Goal: Information Seeking & Learning: Check status

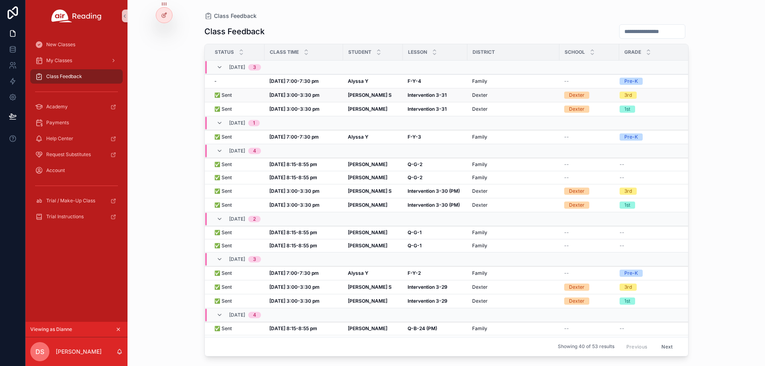
click at [269, 94] on strong "Aug 12, 3:00-3:30 pm" at bounding box center [294, 95] width 50 height 6
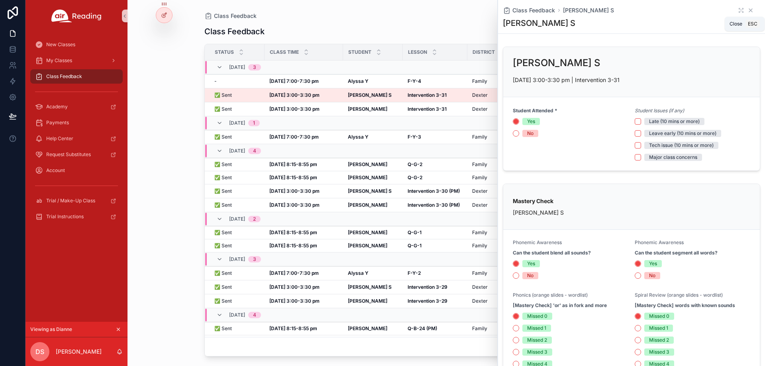
click at [747, 9] on icon "scrollable content" at bounding box center [750, 10] width 6 height 6
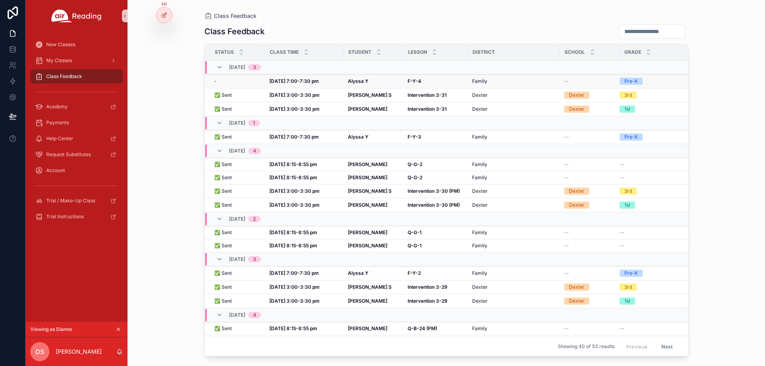
click at [297, 79] on strong "Aug 12, 7:00-7:30 pm" at bounding box center [293, 81] width 49 height 6
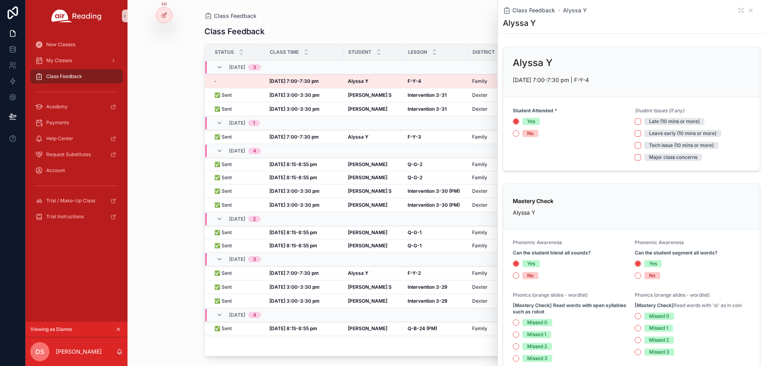
click at [337, 23] on div "Class Feedback Status Class Time Student Lesson District School Grade 08/12, Tu…" at bounding box center [446, 187] width 484 height 337
click at [749, 10] on icon "scrollable content" at bounding box center [750, 10] width 3 height 3
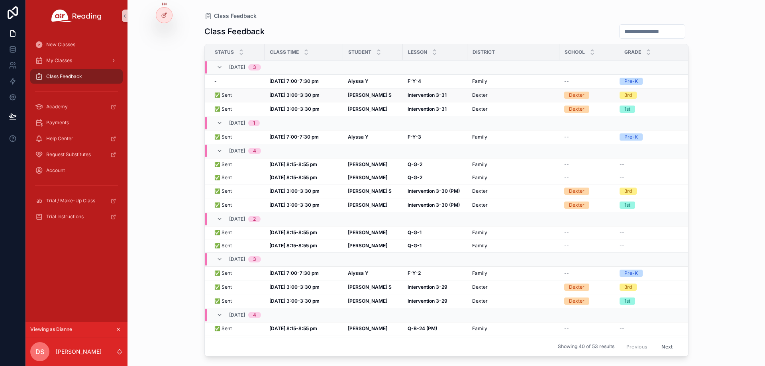
click at [358, 92] on strong "Seneca S" at bounding box center [370, 95] width 44 height 6
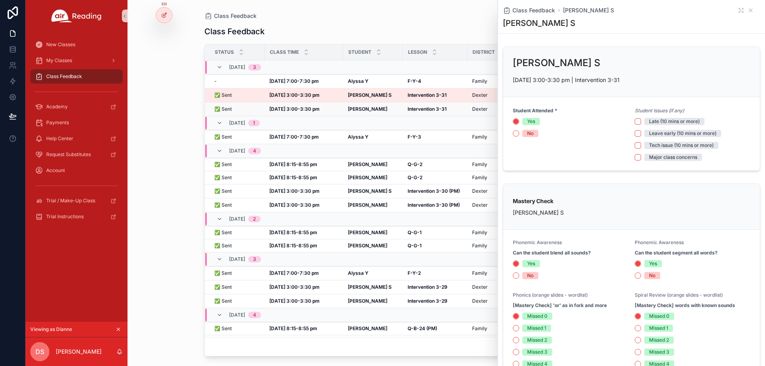
click at [357, 107] on strong "Cecilia F" at bounding box center [367, 109] width 39 height 6
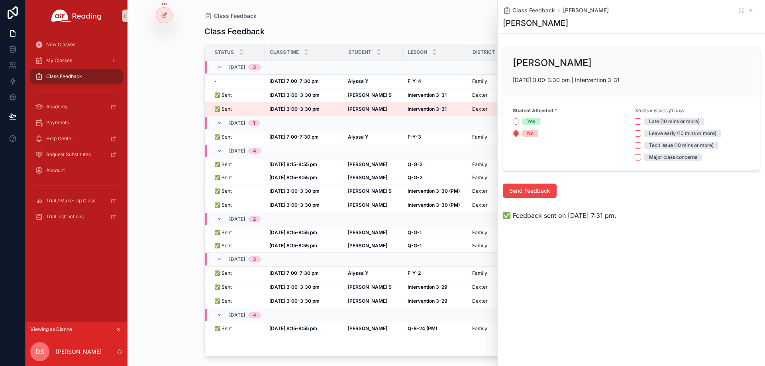
click at [750, 10] on icon "scrollable content" at bounding box center [750, 10] width 6 height 6
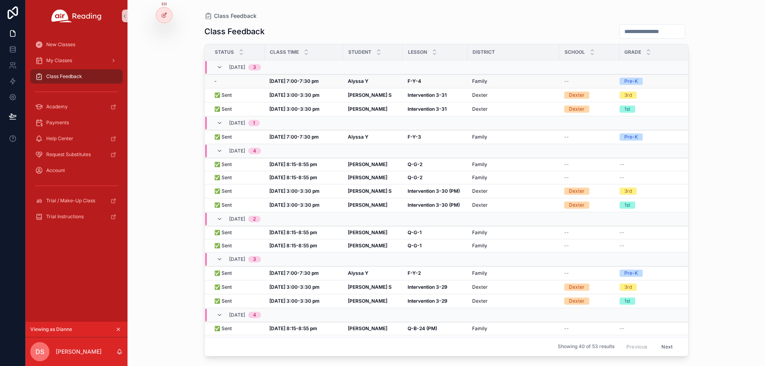
click at [383, 82] on div "Alyssa Y Alyssa Y" at bounding box center [373, 81] width 50 height 6
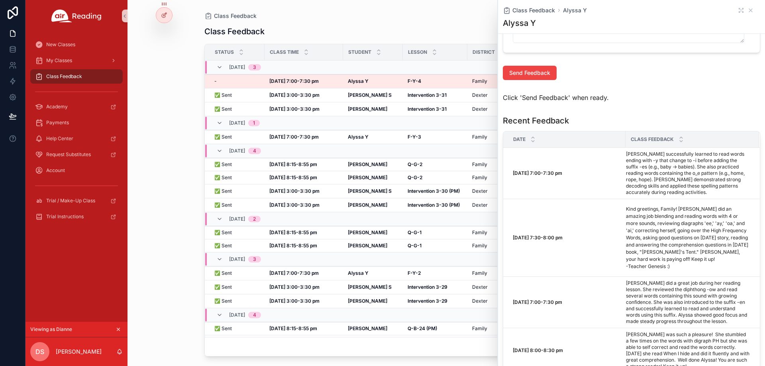
scroll to position [678, 0]
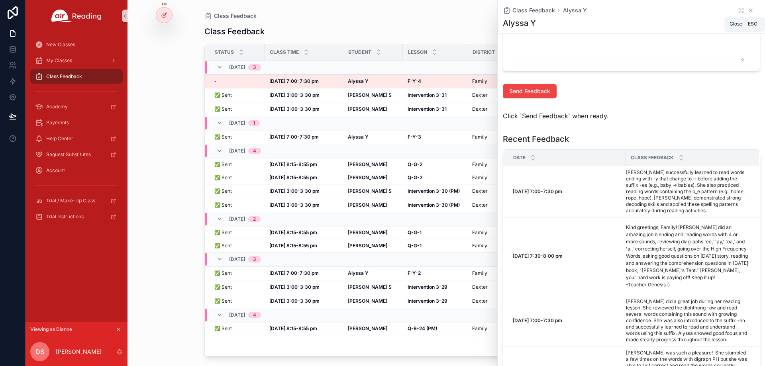
click at [747, 10] on icon "scrollable content" at bounding box center [750, 10] width 6 height 6
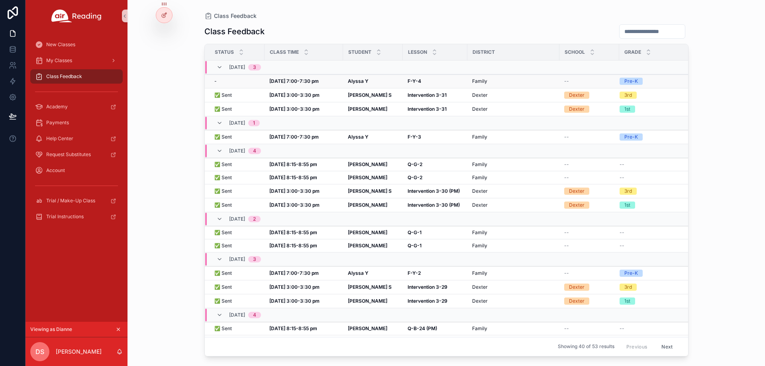
click at [365, 78] on td "Alyssa Y Alyssa Y" at bounding box center [373, 81] width 60 height 14
click at [361, 80] on strong "Alyssa Y" at bounding box center [358, 81] width 21 height 6
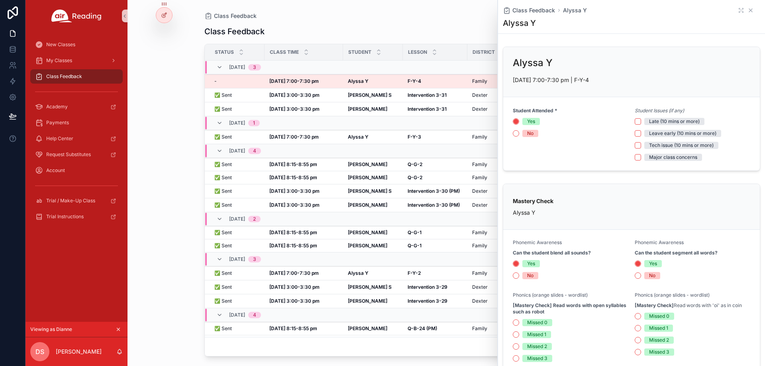
click at [747, 10] on icon "scrollable content" at bounding box center [750, 10] width 6 height 6
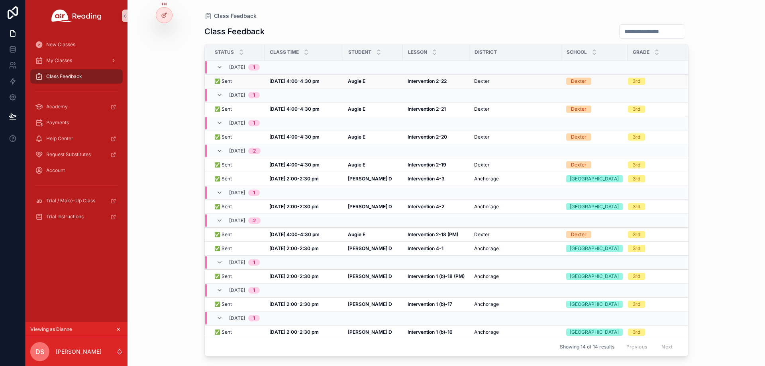
click at [351, 82] on strong "Augie E" at bounding box center [357, 81] width 18 height 6
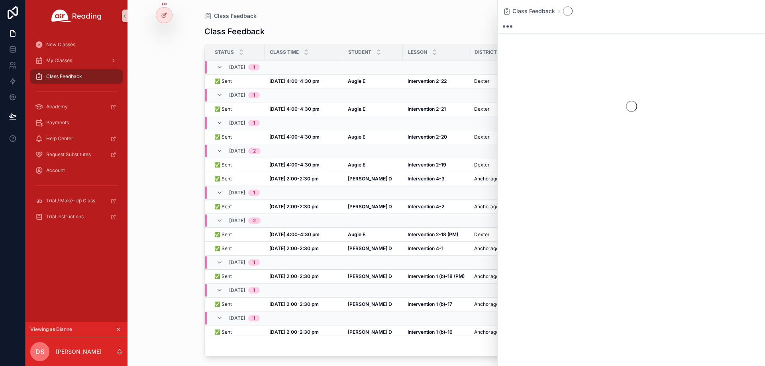
click at [173, 32] on div "Class Feedback Class Feedback Status Class Time Student Lesson District School …" at bounding box center [445, 183] width 637 height 366
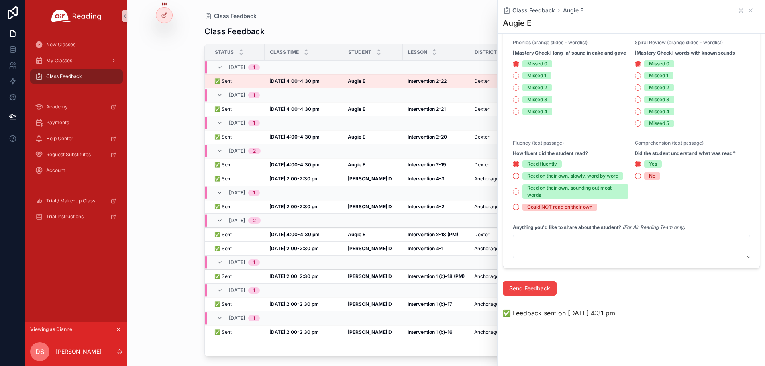
scroll to position [259, 0]
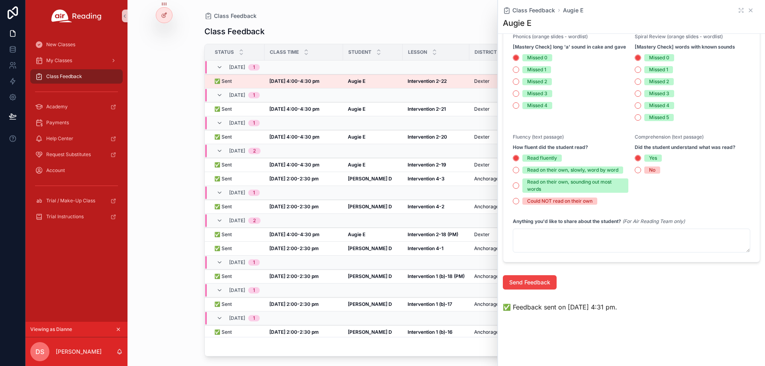
click at [747, 10] on icon "scrollable content" at bounding box center [750, 10] width 6 height 6
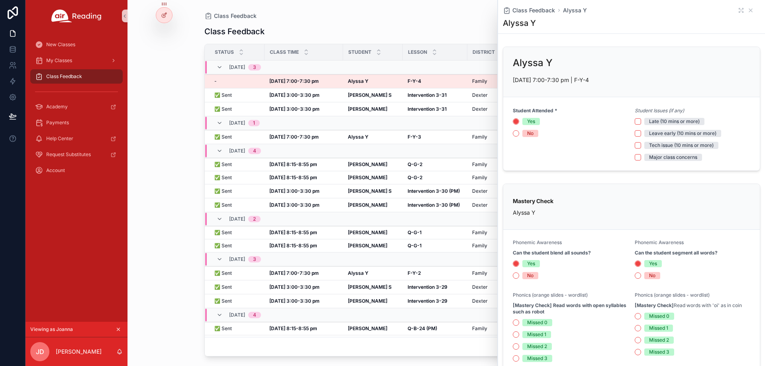
scroll to position [159, 0]
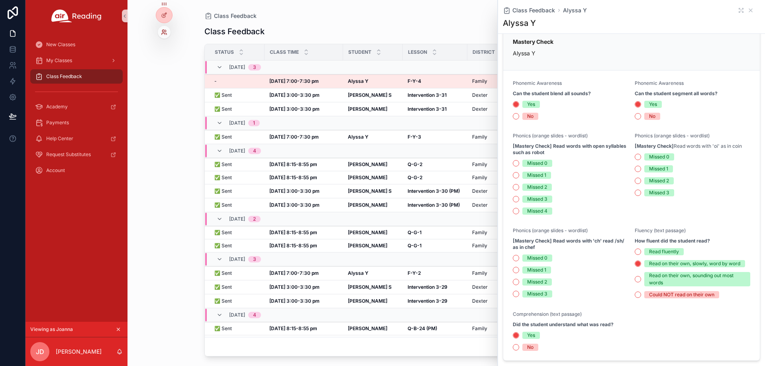
click at [166, 30] on icon at bounding box center [165, 31] width 1 height 2
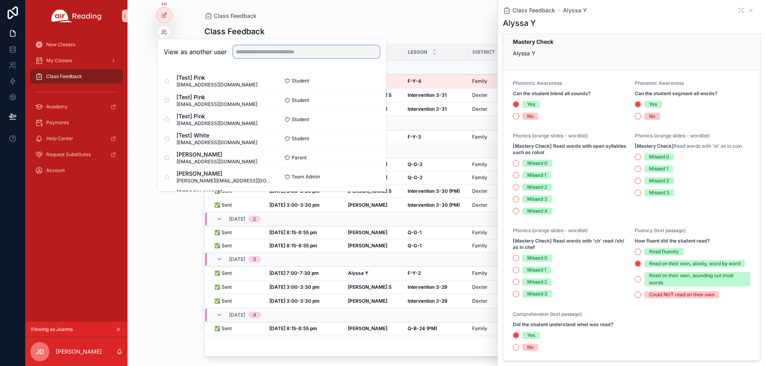
click at [258, 53] on input "text" at bounding box center [306, 51] width 147 height 13
paste input "**********"
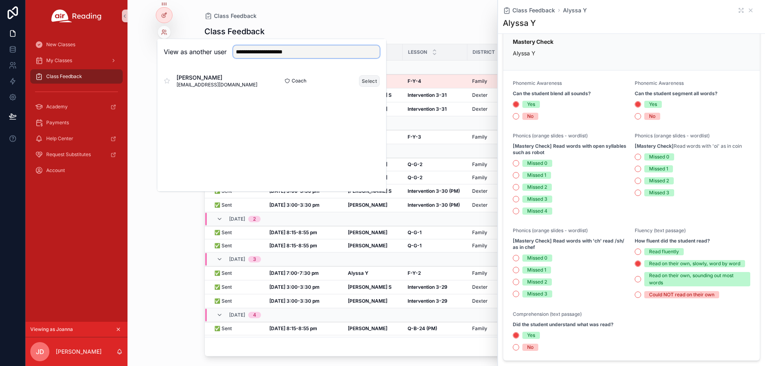
type input "**********"
click at [365, 79] on button "Select" at bounding box center [369, 81] width 21 height 12
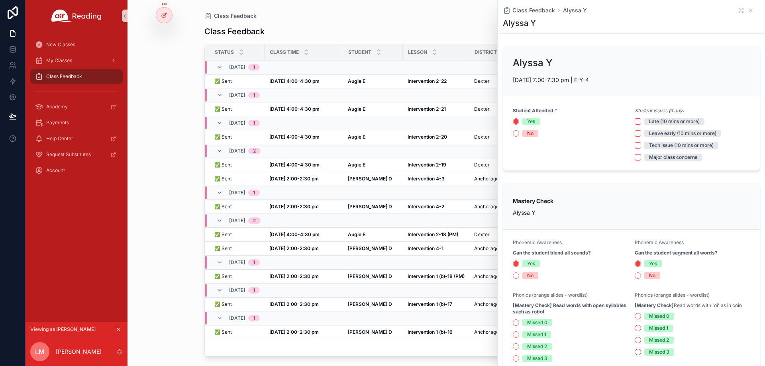
click at [169, 88] on div "Class Feedback Class Feedback Status Class Time Student Lesson District School …" at bounding box center [445, 183] width 637 height 366
click at [747, 9] on icon "scrollable content" at bounding box center [750, 10] width 6 height 6
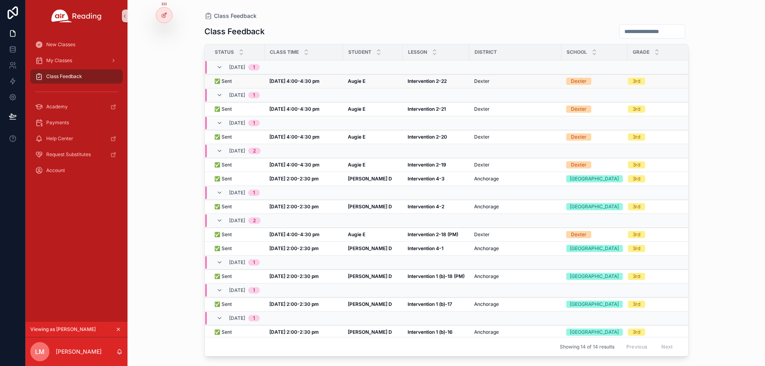
click at [319, 78] on td "Aug 12, 4:00-4:30 pm Aug 12, 4:00-4:30 pm" at bounding box center [303, 81] width 78 height 14
click at [315, 80] on strong "Aug 12, 4:00-4:30 pm" at bounding box center [294, 81] width 50 height 6
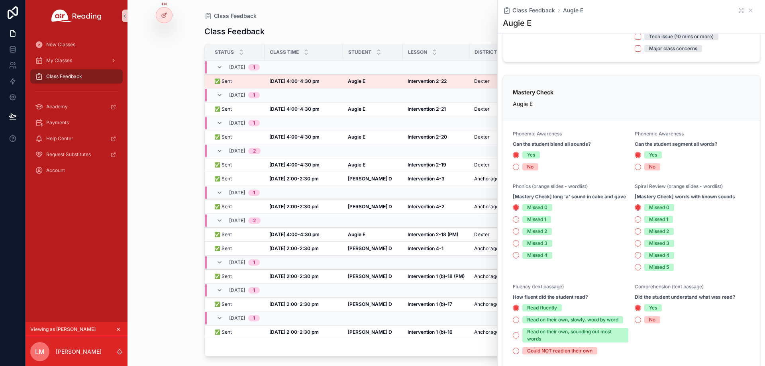
scroll to position [259, 0]
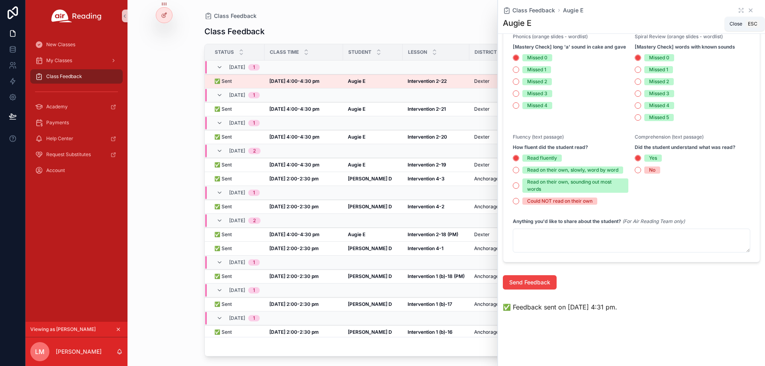
click at [749, 9] on icon "scrollable content" at bounding box center [750, 10] width 3 height 3
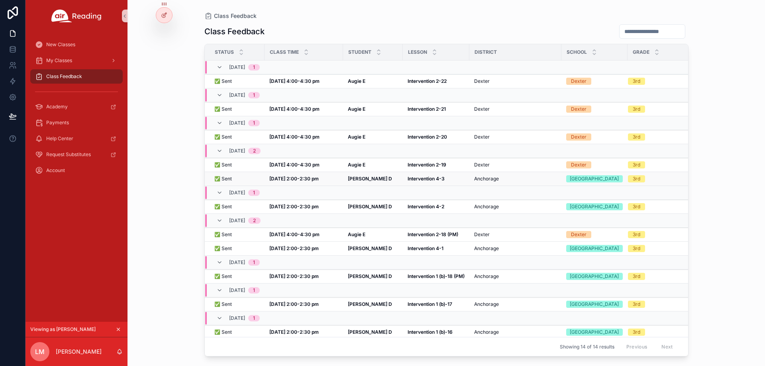
click at [306, 182] on strong "Jul 31, 2:00-2:30 pm" at bounding box center [293, 179] width 49 height 6
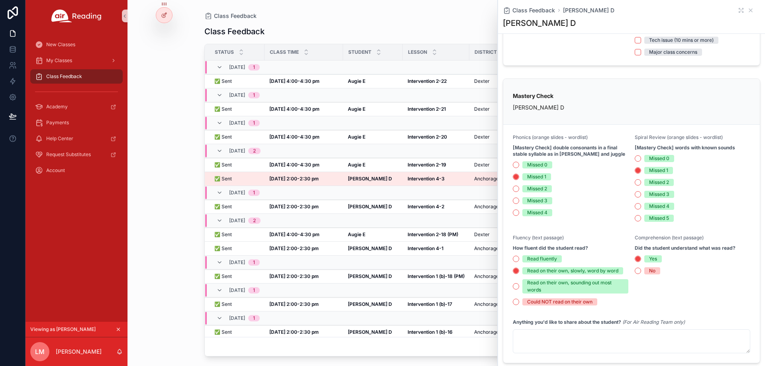
scroll to position [206, 0]
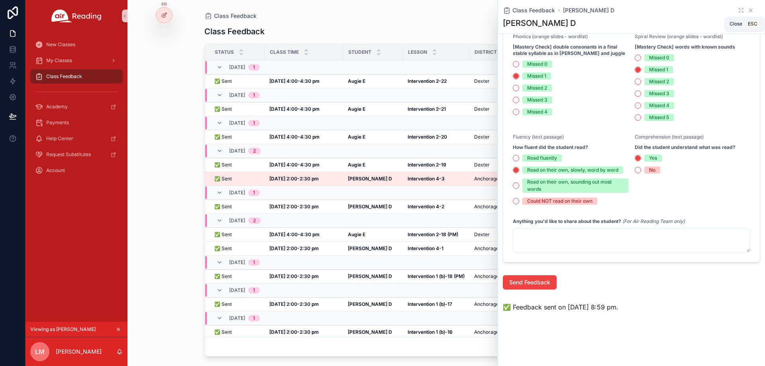
click at [747, 11] on icon "scrollable content" at bounding box center [750, 10] width 6 height 6
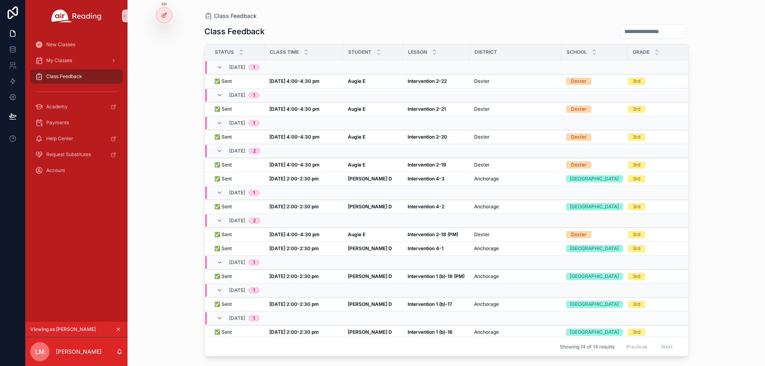
click at [347, 23] on div "Class Feedback Status Class Time Student Lesson District School Grade 08/12, Tu…" at bounding box center [446, 187] width 484 height 337
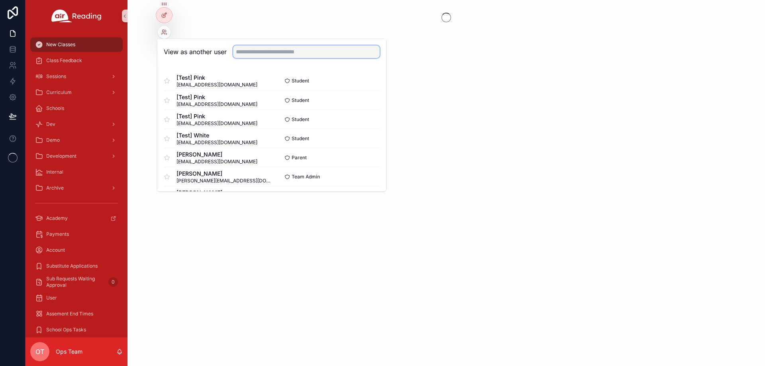
click at [261, 53] on input "text" at bounding box center [306, 51] width 147 height 13
paste input "**********"
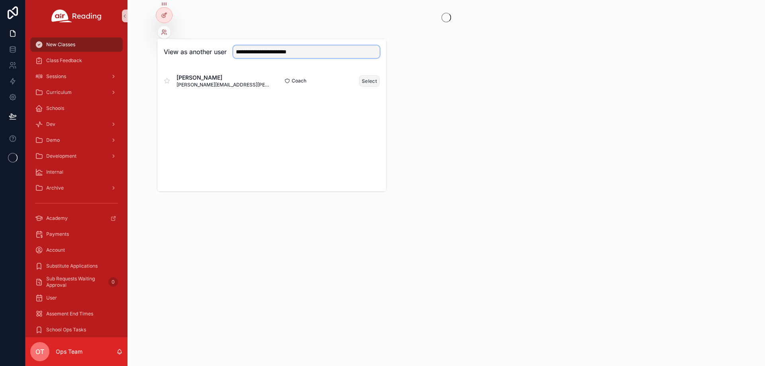
type input "**********"
click at [368, 81] on button "Select" at bounding box center [369, 81] width 21 height 12
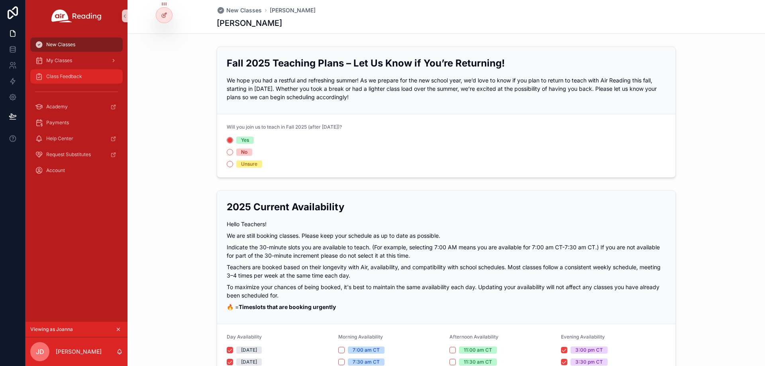
click at [64, 73] on span "Class Feedback" at bounding box center [64, 76] width 36 height 6
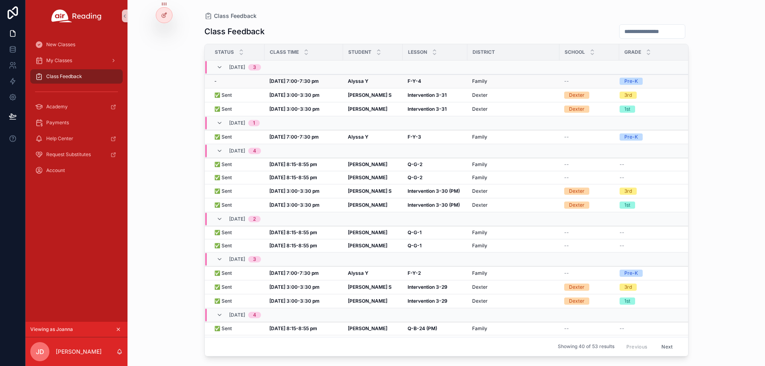
click at [292, 80] on strong "[DATE] 7:00-7:30 pm" at bounding box center [293, 81] width 49 height 6
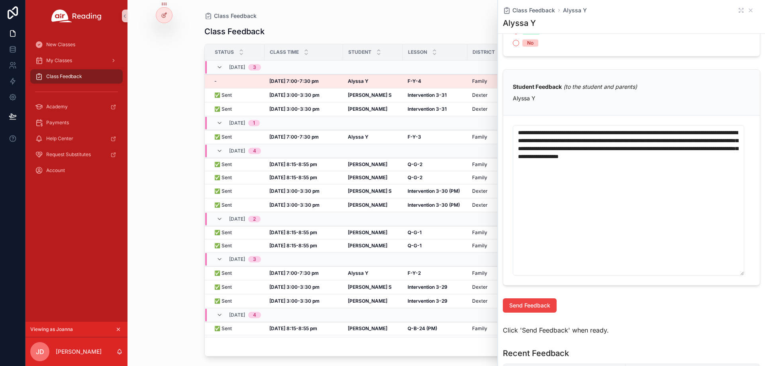
scroll to position [478, 0]
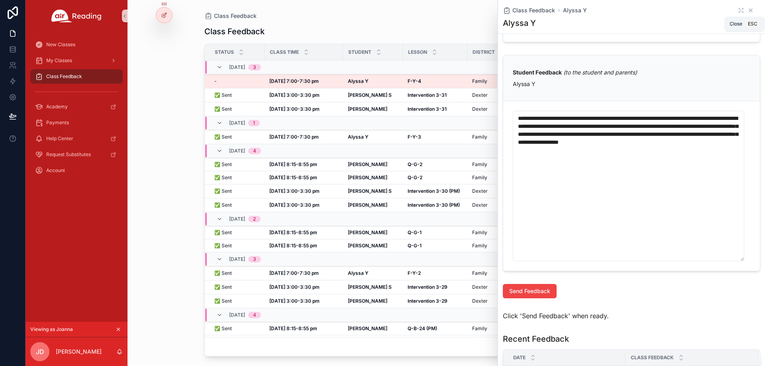
click at [747, 13] on icon "scrollable content" at bounding box center [750, 10] width 6 height 6
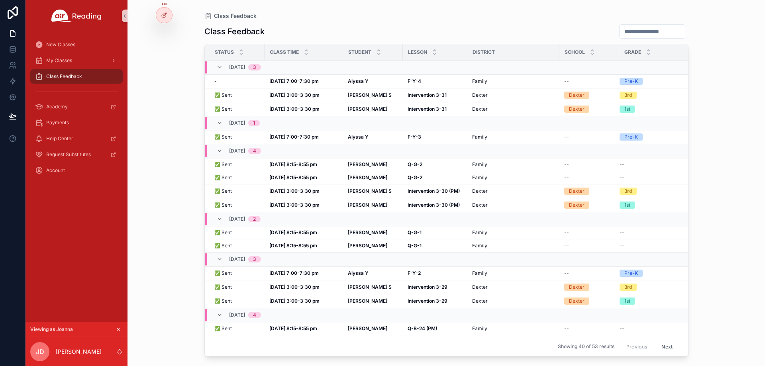
click at [447, 22] on div "Class Feedback Status Class Time Student Lesson District School Grade 08/12, Tu…" at bounding box center [446, 187] width 484 height 337
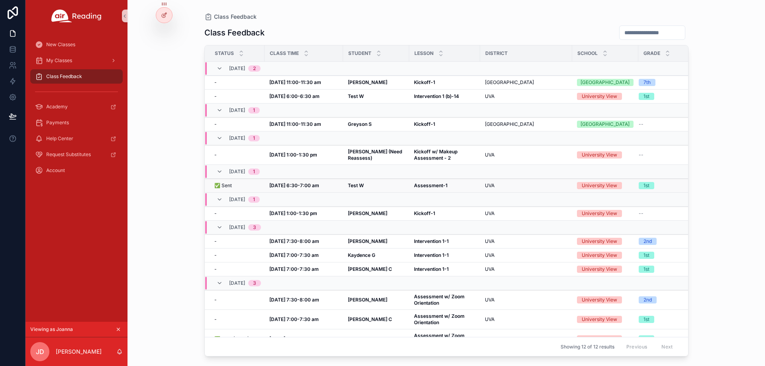
click at [492, 183] on span "UVA" at bounding box center [490, 185] width 10 height 6
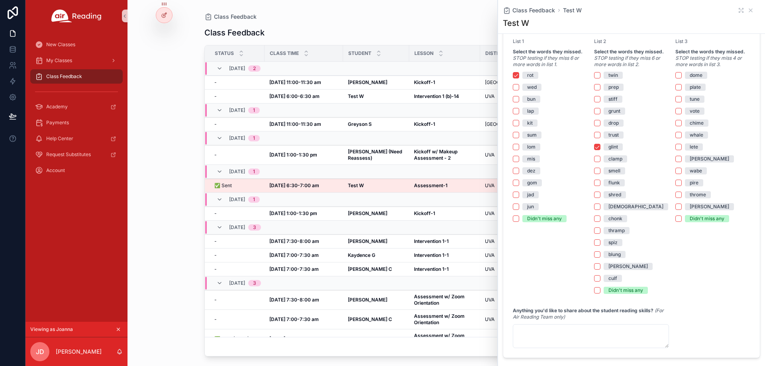
scroll to position [612, 0]
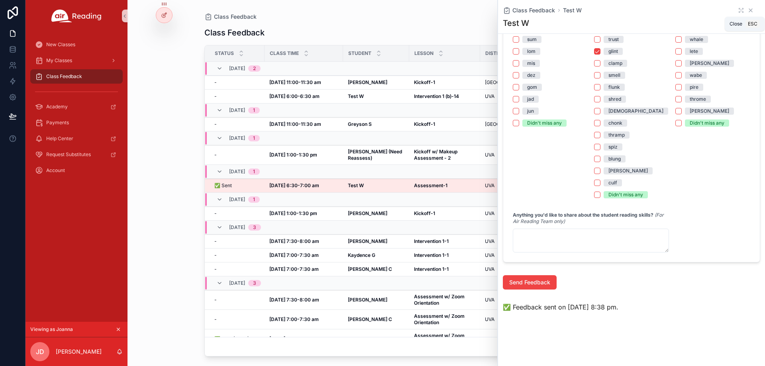
click at [747, 10] on icon "scrollable content" at bounding box center [750, 10] width 6 height 6
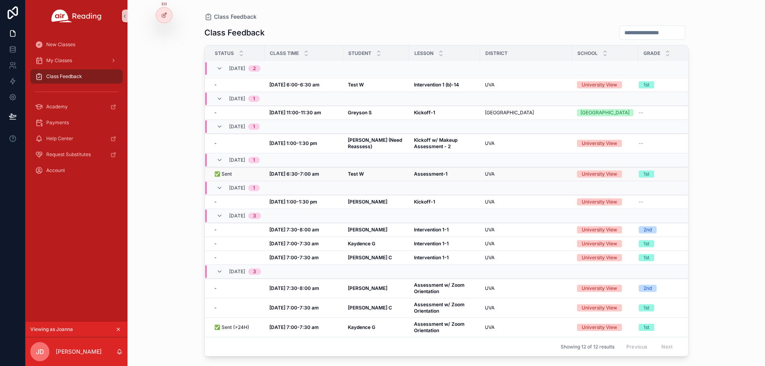
scroll to position [18, 0]
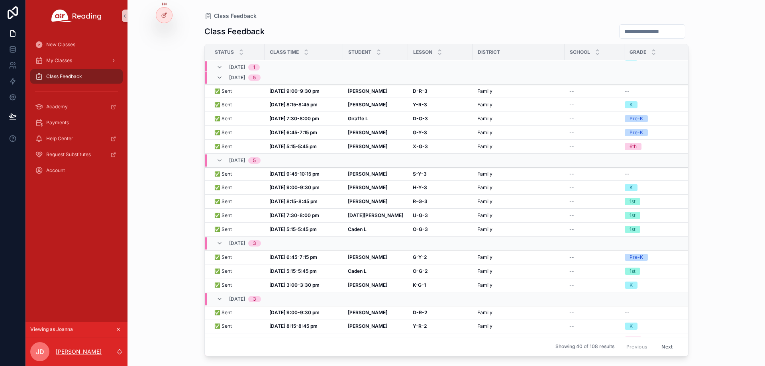
click at [76, 353] on p "[PERSON_NAME]" at bounding box center [79, 352] width 46 height 8
click at [158, 349] on div "Class Feedback Class Feedback Status Class Time Student Lesson District School …" at bounding box center [445, 183] width 637 height 366
drag, startPoint x: 92, startPoint y: 352, endPoint x: 53, endPoint y: 353, distance: 39.5
click at [53, 353] on div "JD Joanna Diaz" at bounding box center [76, 351] width 102 height 29
copy p "[PERSON_NAME]"
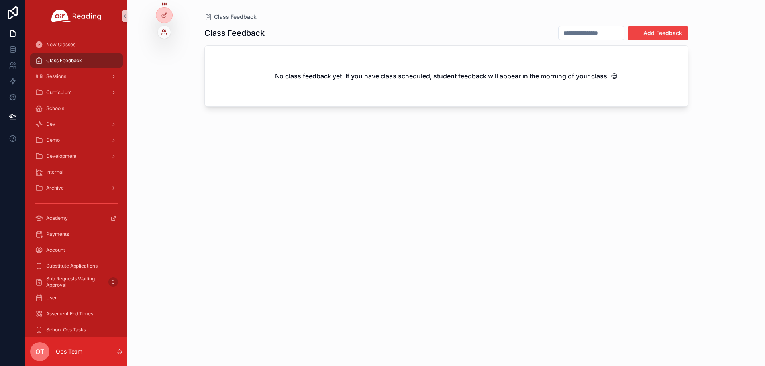
click at [163, 30] on icon at bounding box center [164, 32] width 6 height 6
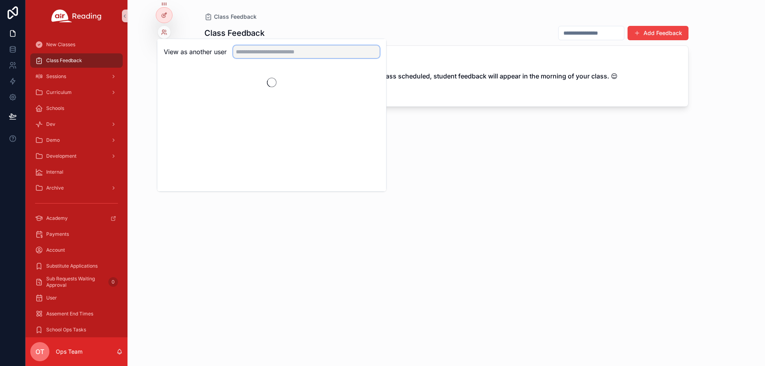
click at [252, 53] on input "text" at bounding box center [306, 51] width 147 height 13
paste input "**********"
type input "**********"
click at [371, 82] on button "Select" at bounding box center [369, 81] width 21 height 12
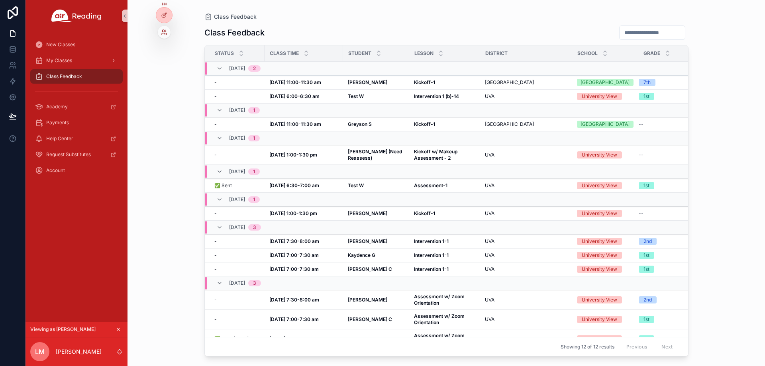
click at [164, 34] on icon at bounding box center [164, 32] width 6 height 6
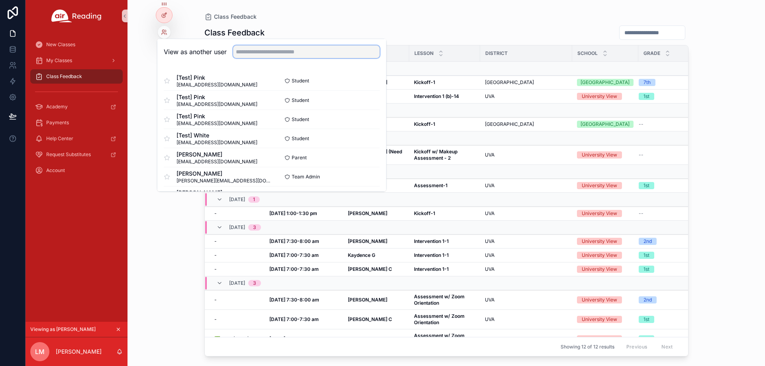
click at [264, 56] on input "text" at bounding box center [306, 51] width 147 height 13
paste input "**********"
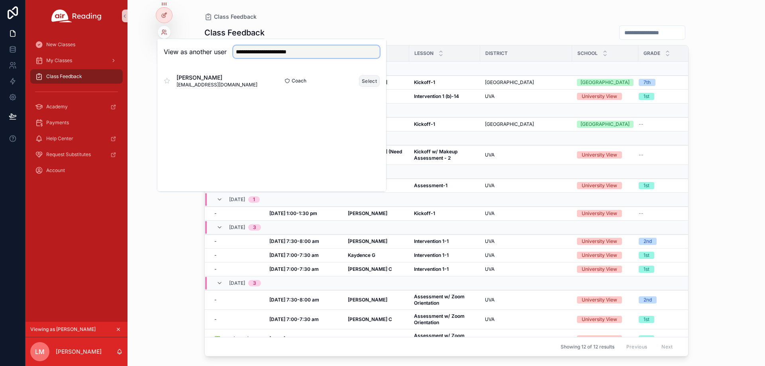
type input "**********"
click at [368, 81] on button "Select" at bounding box center [369, 81] width 21 height 12
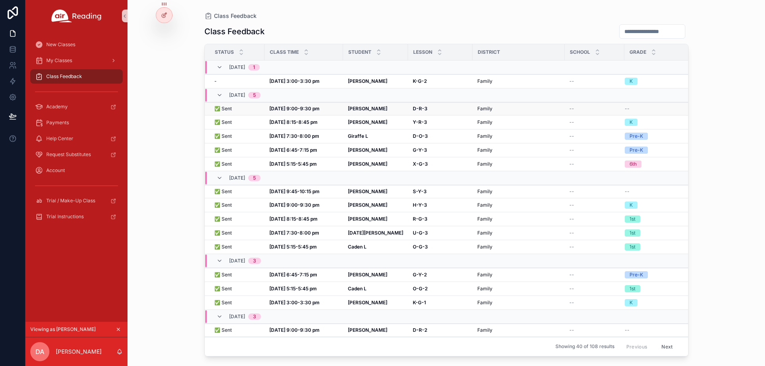
click at [481, 111] on span "Family" at bounding box center [484, 109] width 15 height 6
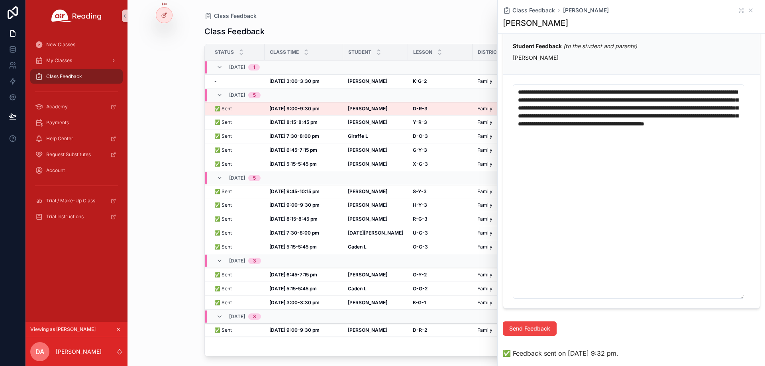
scroll to position [265, 0]
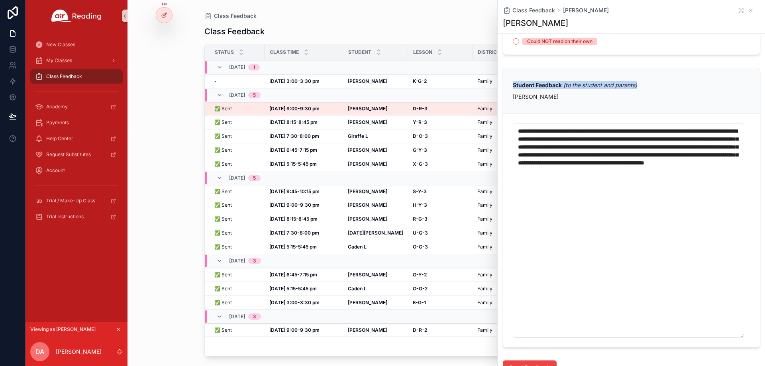
drag, startPoint x: 513, startPoint y: 84, endPoint x: 639, endPoint y: 85, distance: 126.3
click at [639, 85] on p "Student Feedback (to the student and parents)" at bounding box center [631, 85] width 237 height 8
copy p "Student Feedback (to the student and parents)"
click at [749, 10] on icon "scrollable content" at bounding box center [750, 10] width 3 height 3
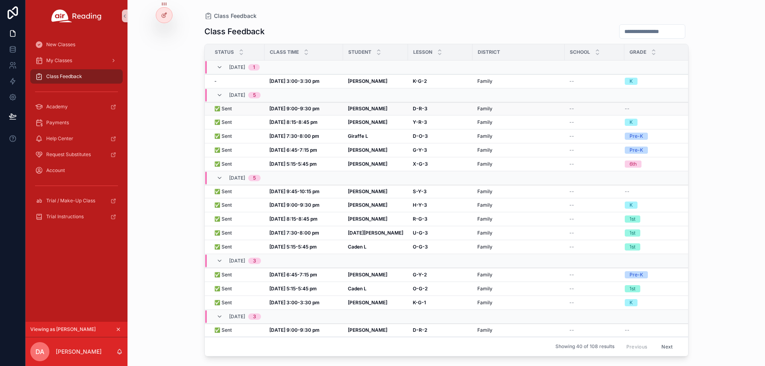
click at [420, 107] on strong "D-R-3" at bounding box center [420, 109] width 15 height 6
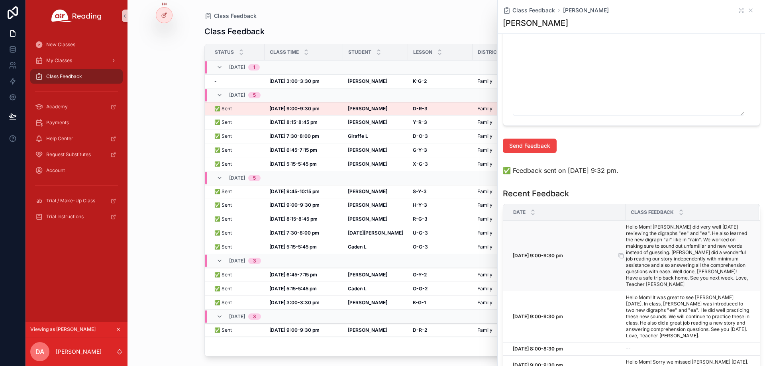
scroll to position [544, 0]
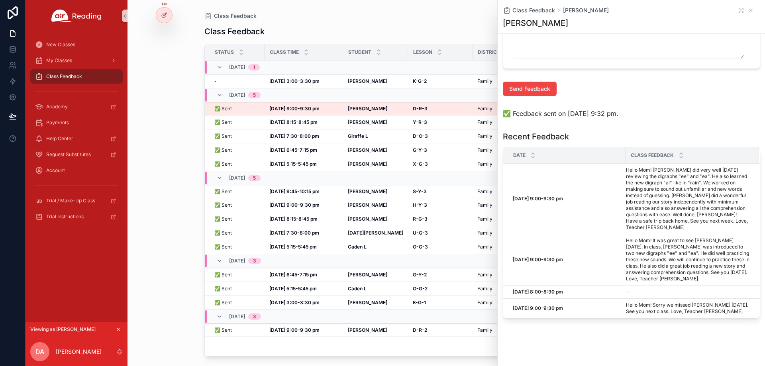
click at [445, 17] on div "Class Feedback" at bounding box center [446, 16] width 484 height 6
click at [747, 10] on icon "scrollable content" at bounding box center [750, 10] width 6 height 6
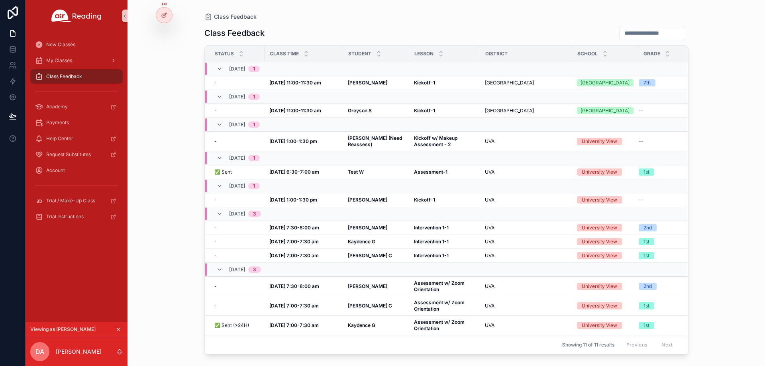
scroll to position [4, 0]
click at [300, 170] on strong "[DATE] 6:30-7:00 am" at bounding box center [294, 172] width 50 height 6
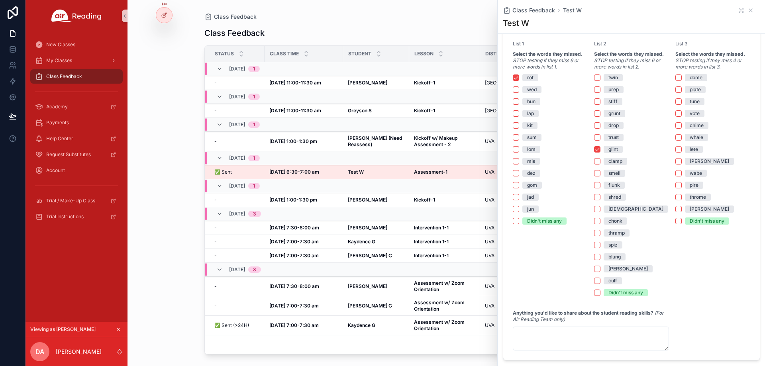
scroll to position [612, 0]
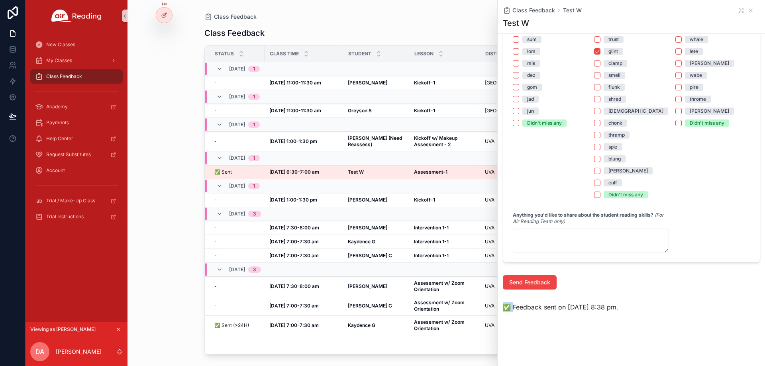
drag, startPoint x: 513, startPoint y: 307, endPoint x: 499, endPoint y: 307, distance: 14.3
click at [499, 307] on div "✅ Feedback sent on Aug 7, 8:38 pm." at bounding box center [631, 307] width 267 height 16
copy span "✅"
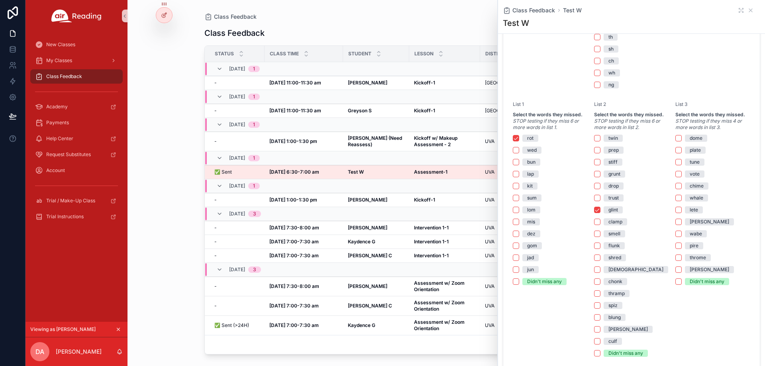
scroll to position [373, 0]
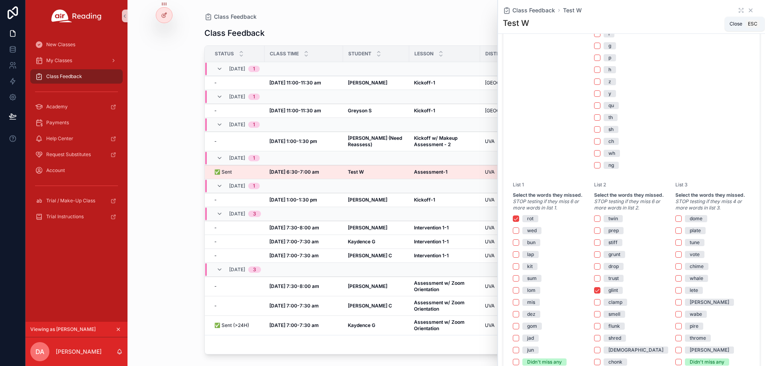
click at [747, 13] on icon "scrollable content" at bounding box center [750, 10] width 6 height 6
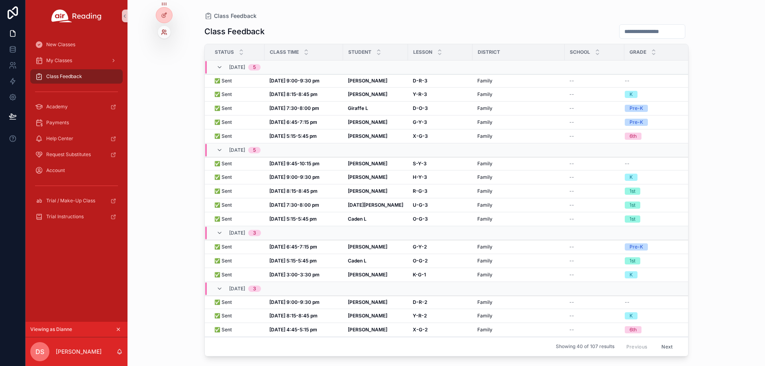
click at [166, 33] on icon at bounding box center [166, 34] width 1 height 2
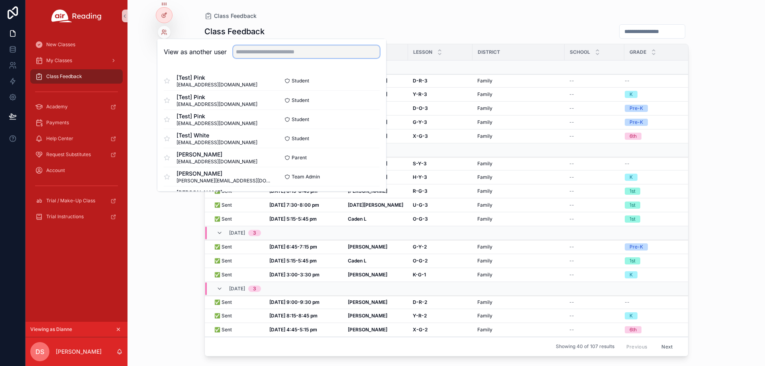
click at [252, 50] on input "text" at bounding box center [306, 51] width 147 height 13
paste input "**********"
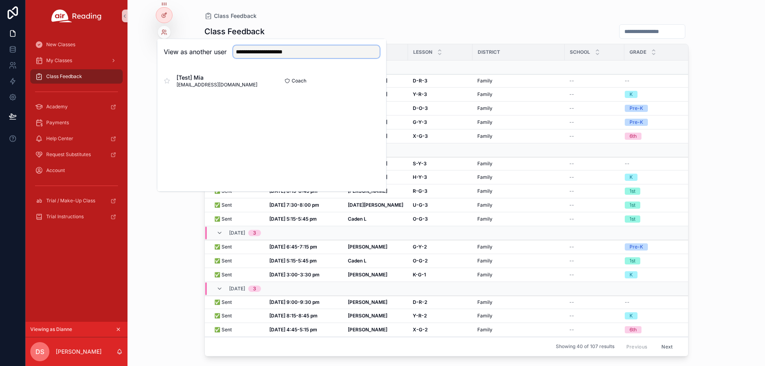
type input "**********"
click at [372, 76] on button "Select" at bounding box center [369, 81] width 21 height 12
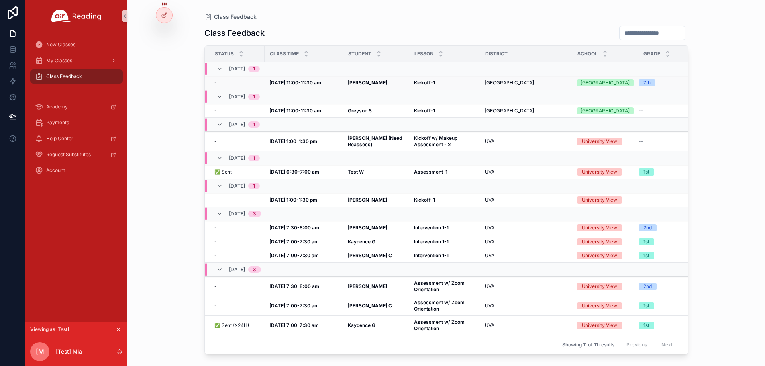
click at [309, 82] on strong "[DATE] 11:00-11:30 am" at bounding box center [295, 83] width 52 height 6
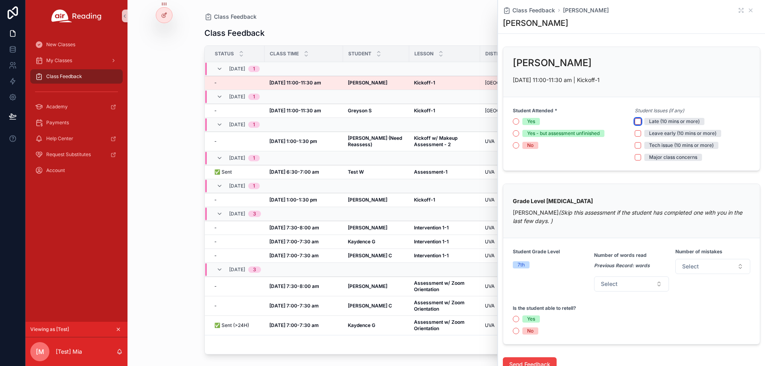
click at [635, 122] on button "Late (10 mins or more)" at bounding box center [638, 121] width 6 height 6
click at [636, 133] on button "Leave early (10 mins or more)" at bounding box center [638, 133] width 6 height 6
click at [636, 143] on button "Tech issue (10 mins or more)" at bounding box center [638, 145] width 6 height 6
click at [637, 155] on button "Major class concerns" at bounding box center [638, 157] width 6 height 6
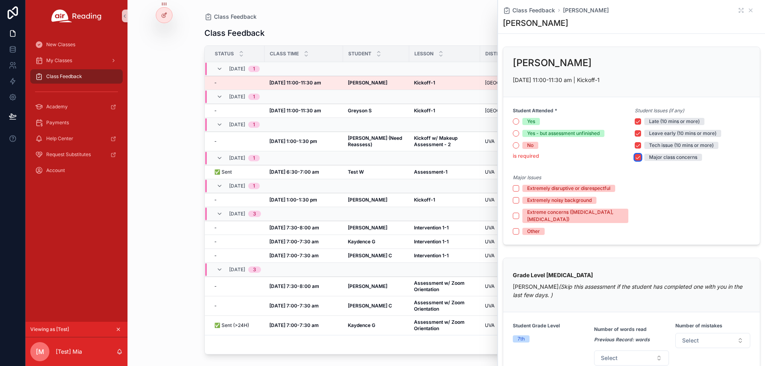
type button "on"
click at [636, 154] on div "Major class concerns" at bounding box center [693, 157] width 116 height 7
click at [635, 145] on button "Tech issue (10 mins or more)" at bounding box center [638, 145] width 6 height 6
click at [636, 132] on button "Leave early (10 mins or more)" at bounding box center [638, 133] width 6 height 6
click at [635, 122] on button "Late (10 mins or more)" at bounding box center [638, 121] width 6 height 6
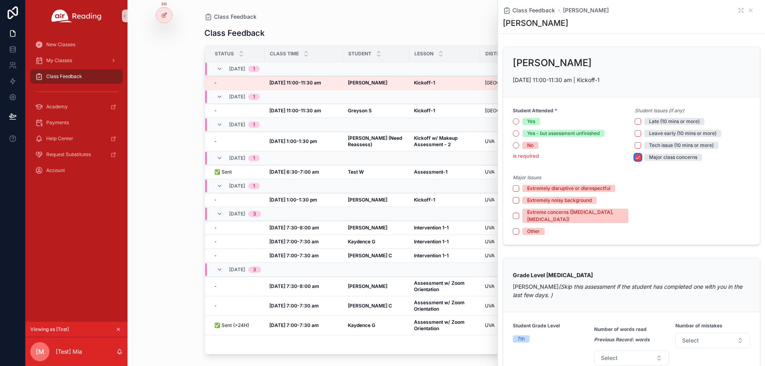
click at [635, 157] on button "Major class concerns" at bounding box center [638, 157] width 6 height 6
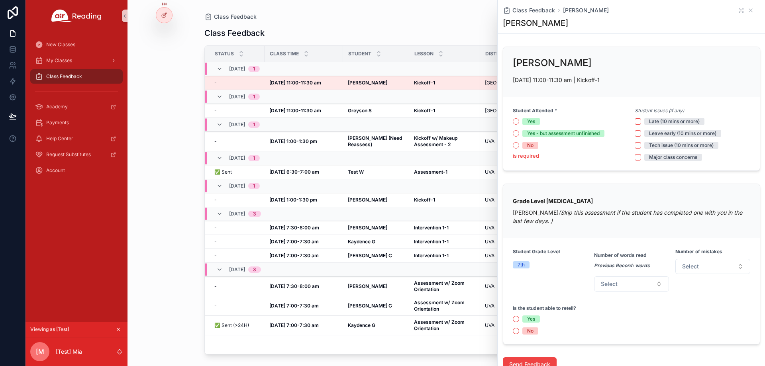
click at [721, 62] on div "[PERSON_NAME]" at bounding box center [631, 63] width 237 height 13
click at [747, 9] on icon "scrollable content" at bounding box center [750, 10] width 6 height 6
click at [747, 12] on icon "scrollable content" at bounding box center [750, 10] width 6 height 6
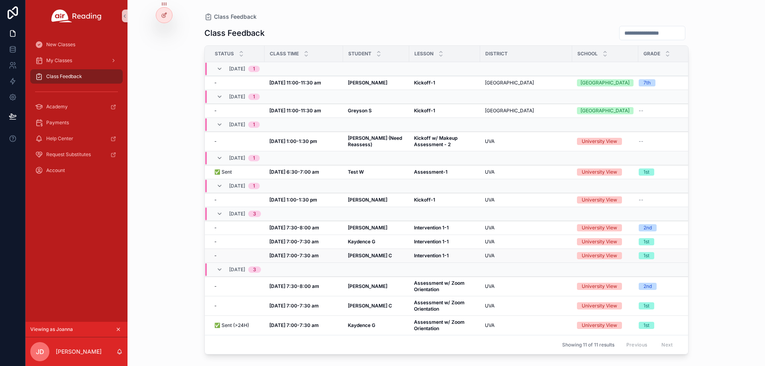
click at [382, 253] on div "[PERSON_NAME] C" at bounding box center [376, 256] width 57 height 6
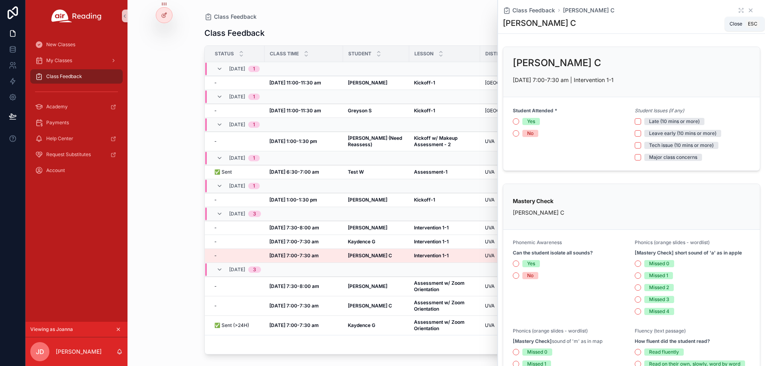
click at [747, 8] on icon "scrollable content" at bounding box center [750, 10] width 6 height 6
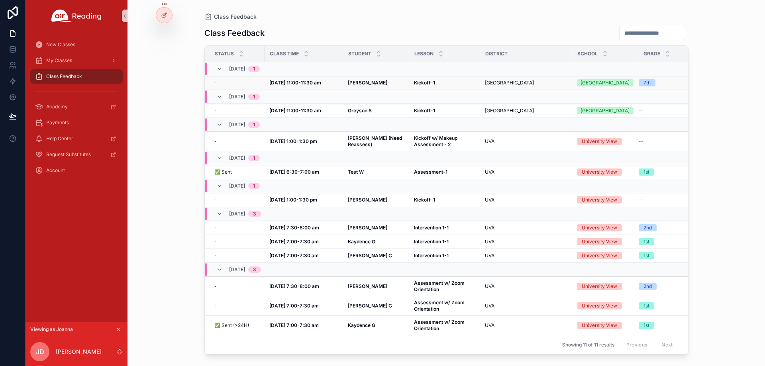
click at [419, 84] on strong "Kickoff-1" at bounding box center [424, 83] width 21 height 6
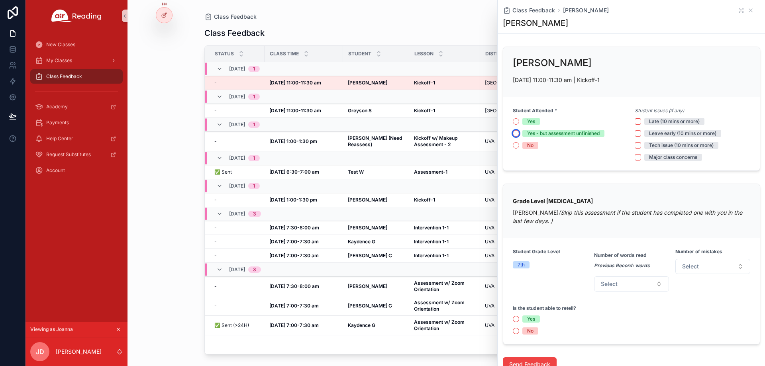
click at [518, 132] on button "Yes - but assessment unfinished" at bounding box center [516, 133] width 6 height 6
click at [517, 133] on circle "scrollable content" at bounding box center [515, 133] width 5 height 5
click at [747, 10] on icon "scrollable content" at bounding box center [750, 10] width 6 height 6
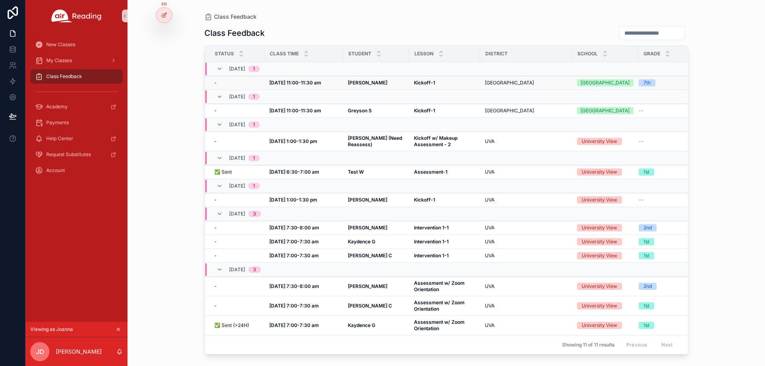
click at [447, 82] on div "Kickoff-1 Kickoff-1" at bounding box center [444, 83] width 61 height 6
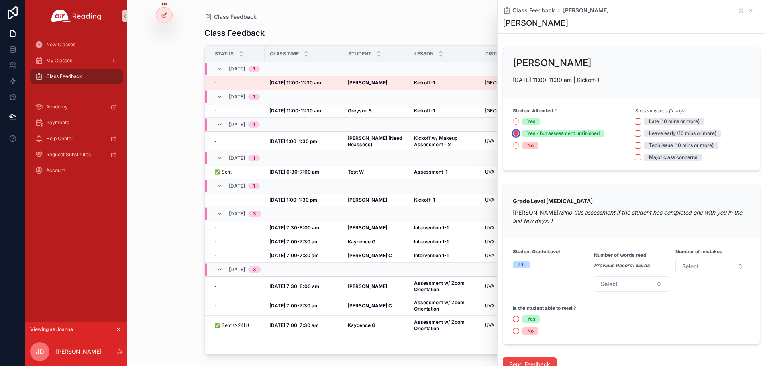
click at [517, 133] on circle "scrollable content" at bounding box center [515, 133] width 5 height 5
click at [749, 10] on div "Class Feedback [PERSON_NAME]" at bounding box center [631, 10] width 257 height 8
click at [749, 10] on icon "scrollable content" at bounding box center [750, 10] width 3 height 3
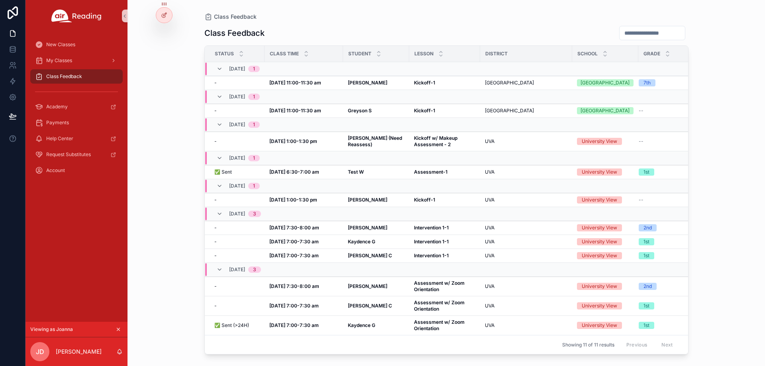
click at [569, 20] on div "Class Feedback" at bounding box center [446, 17] width 484 height 8
click at [399, 78] on td "[PERSON_NAME]" at bounding box center [376, 83] width 66 height 14
click at [419, 84] on strong "Kickoff-1" at bounding box center [424, 83] width 21 height 6
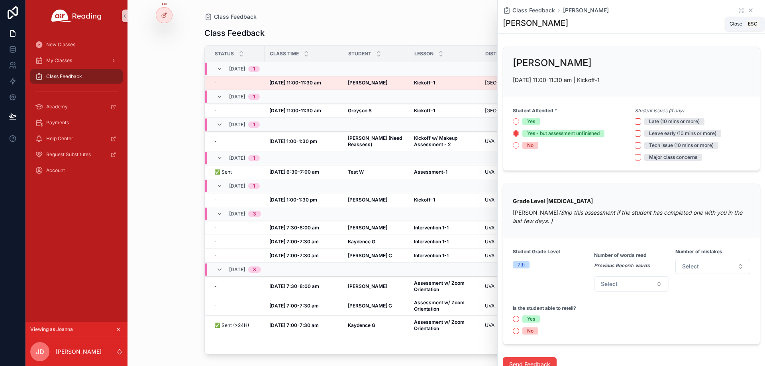
click at [747, 10] on icon "scrollable content" at bounding box center [750, 10] width 6 height 6
